Goal: Find specific page/section: Find specific page/section

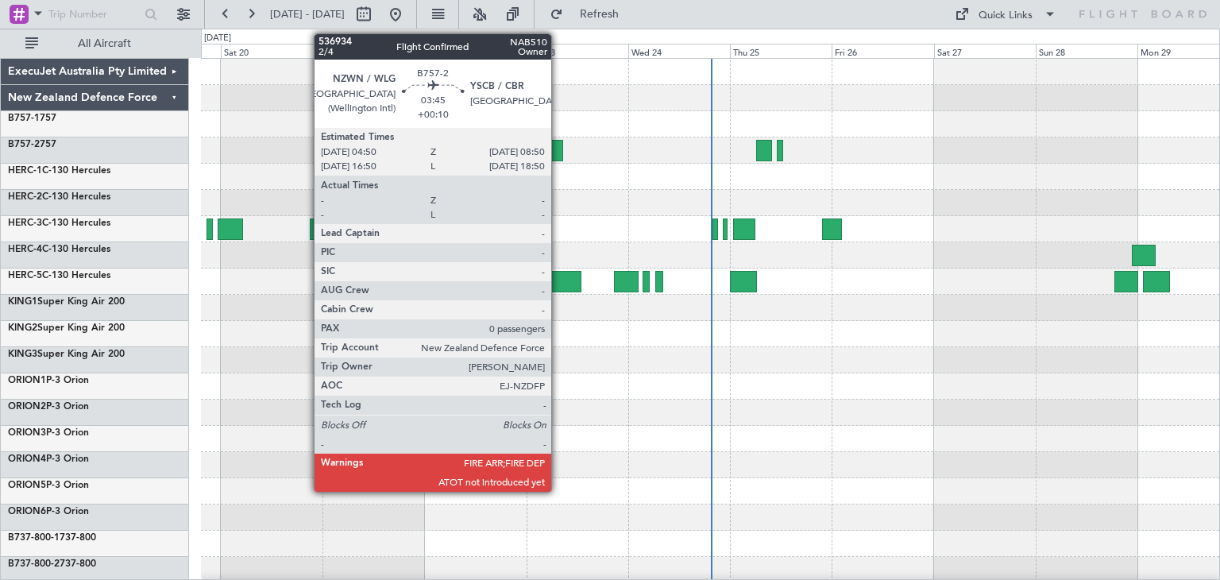
click at [558, 150] on div at bounding box center [554, 150] width 17 height 21
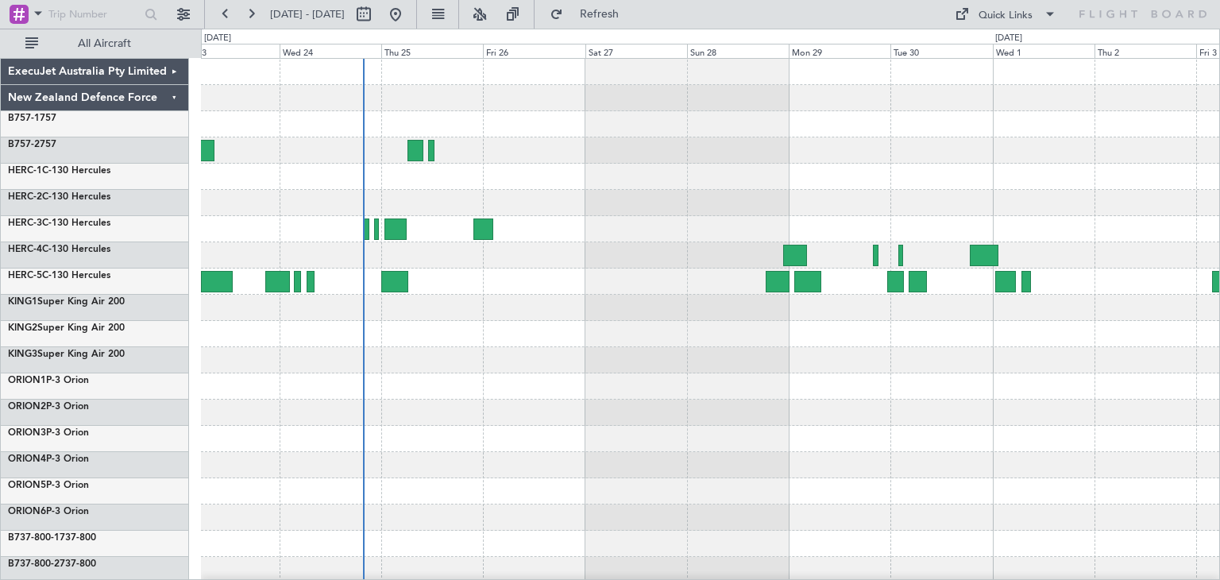
click at [460, 366] on div at bounding box center [710, 386] width 1018 height 655
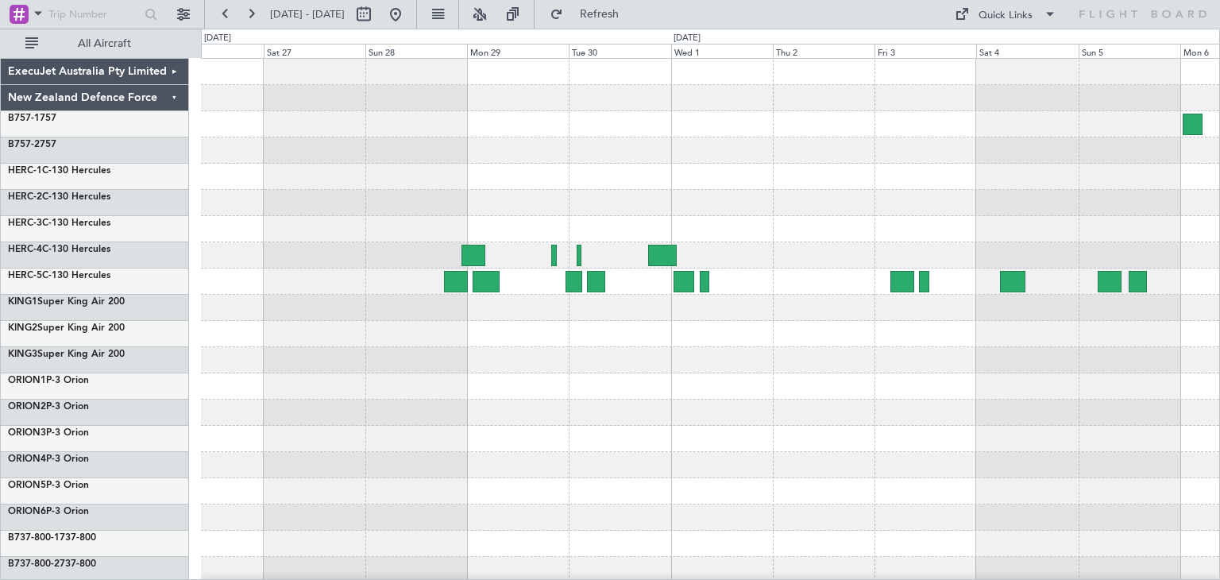
click at [507, 368] on div at bounding box center [710, 386] width 1018 height 655
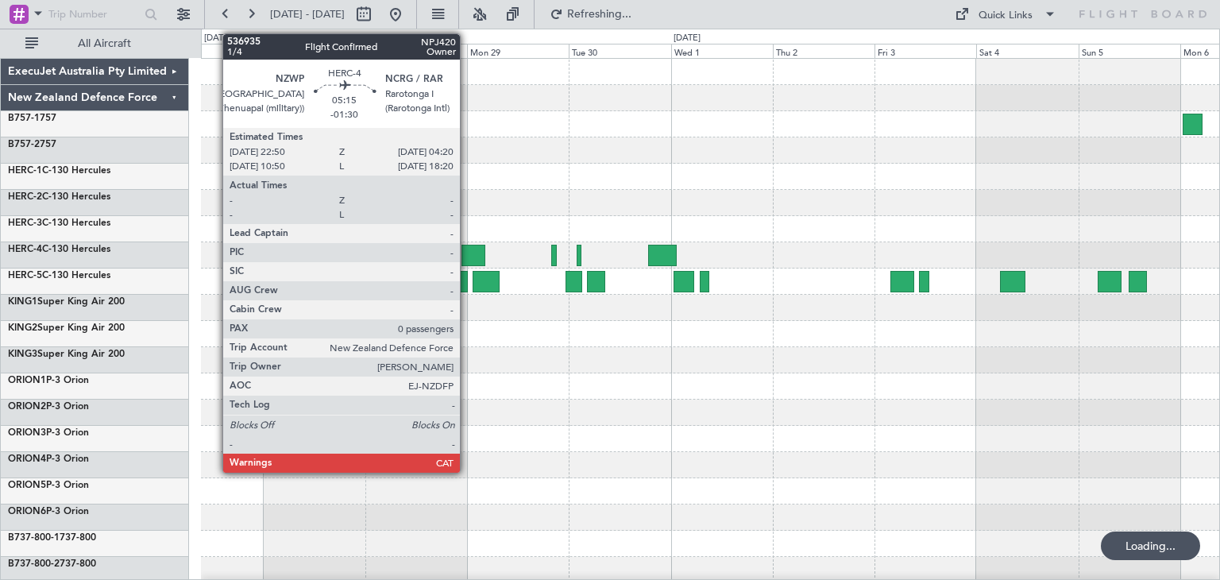
click at [467, 249] on div at bounding box center [473, 255] width 24 height 21
click at [465, 249] on div at bounding box center [473, 255] width 24 height 21
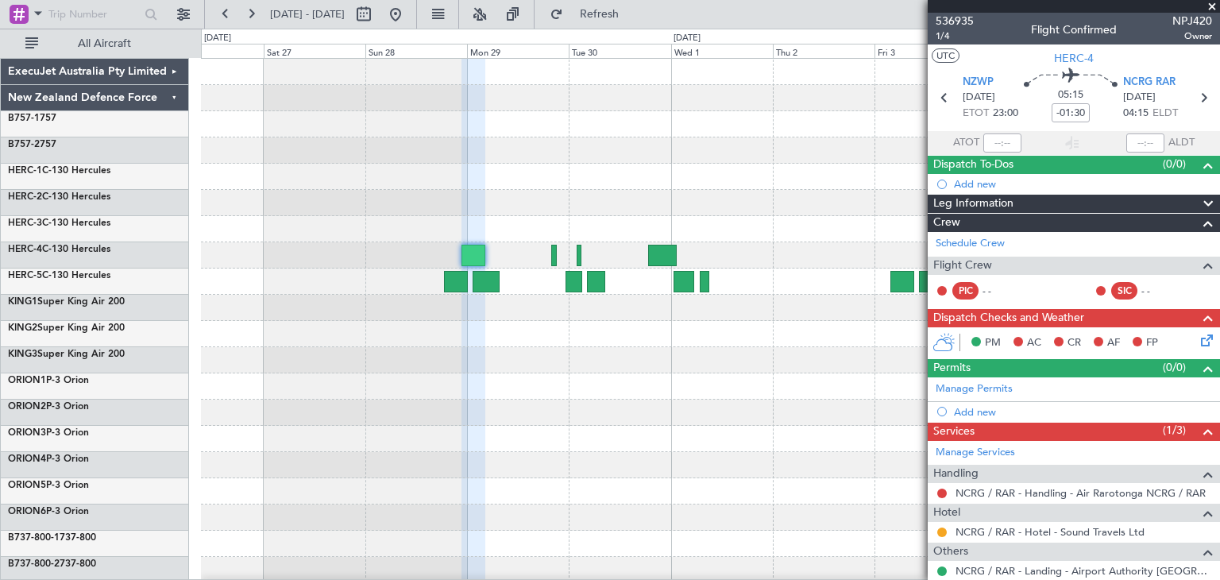
click at [1213, 4] on span at bounding box center [1212, 7] width 16 height 14
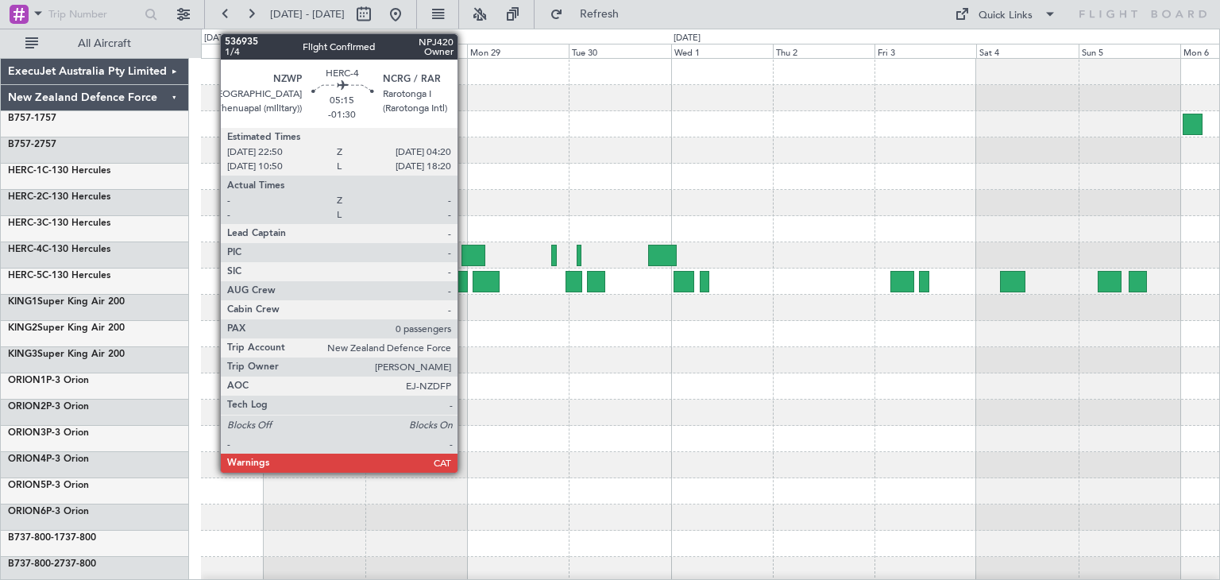
click at [465, 253] on div at bounding box center [473, 255] width 24 height 21
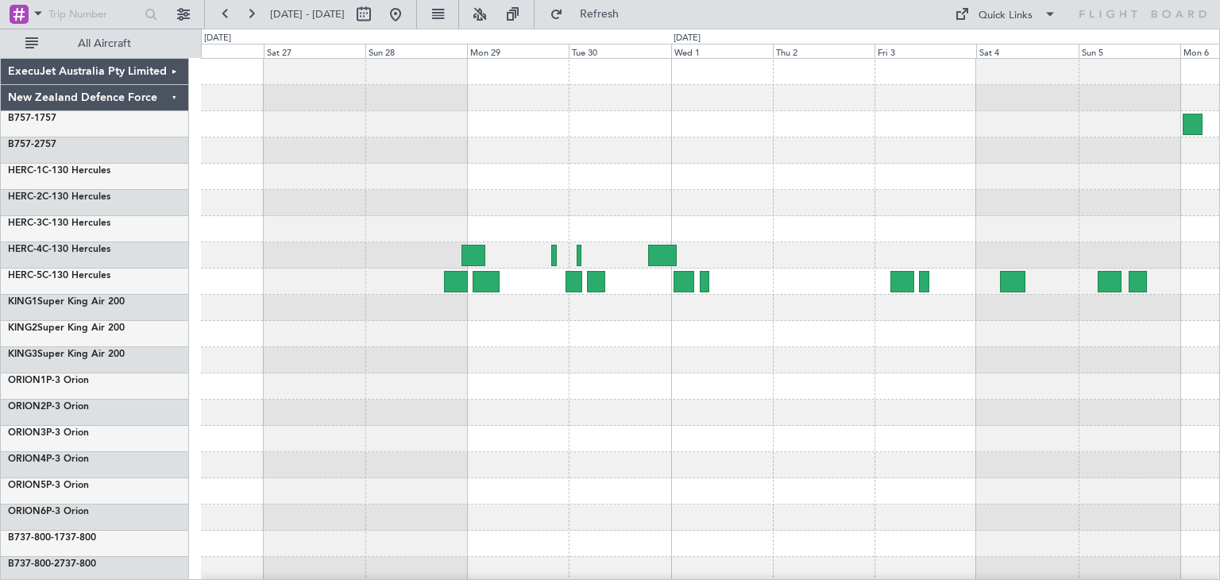
scroll to position [133, 0]
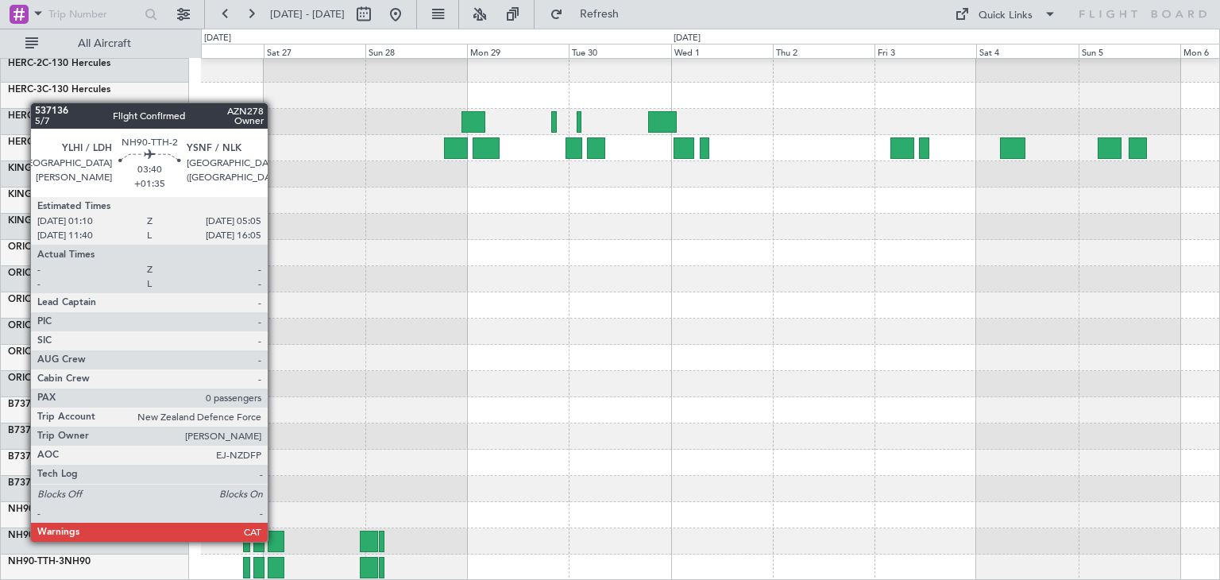
click at [275, 540] on div at bounding box center [276, 540] width 17 height 21
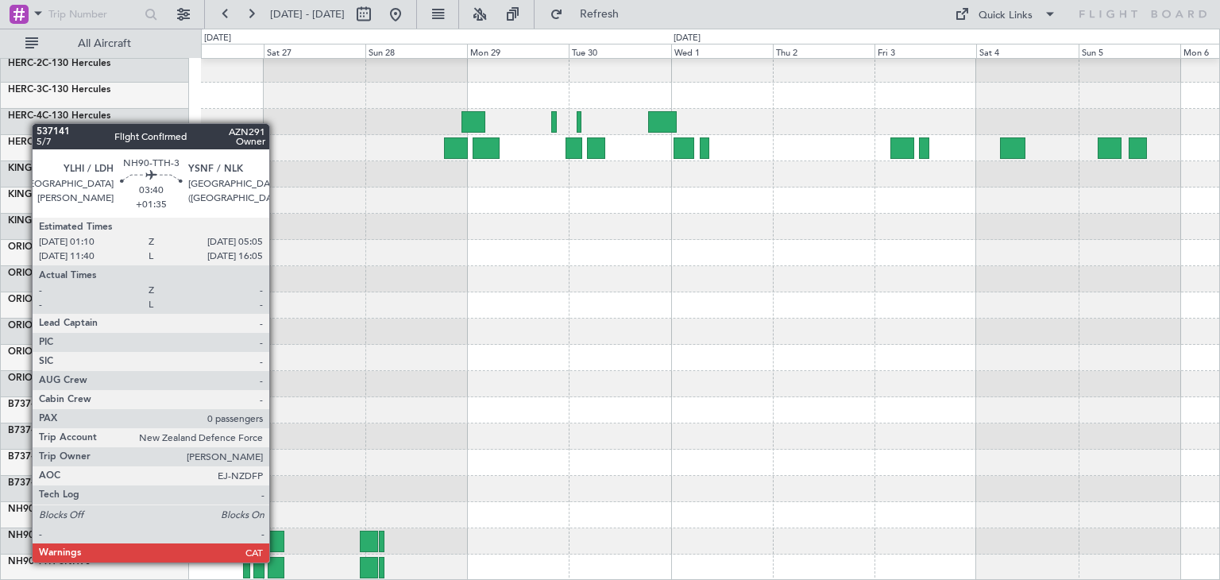
click at [276, 561] on div at bounding box center [276, 567] width 17 height 21
